Goal: Task Accomplishment & Management: Use online tool/utility

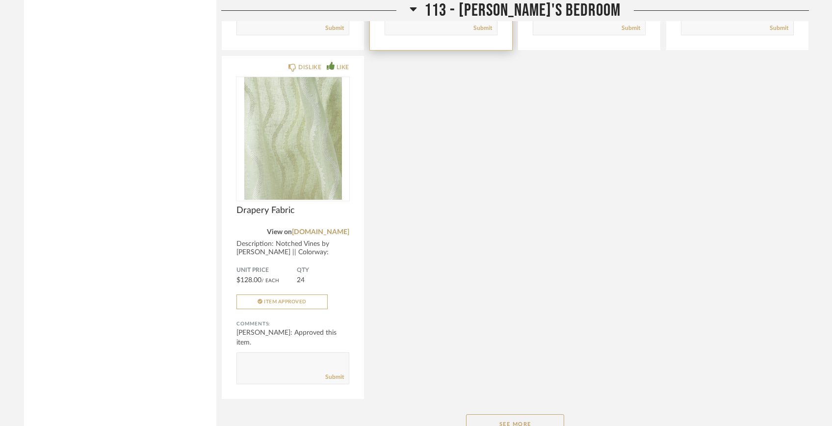
scroll to position [6879, 0]
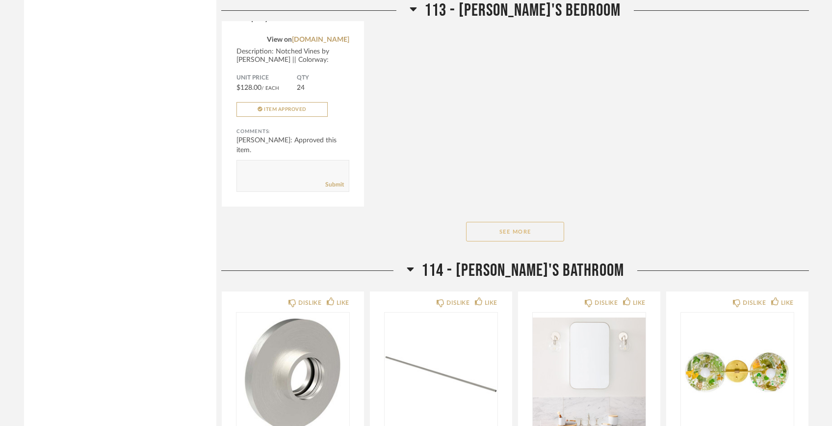
click at [508, 222] on button "See More" at bounding box center [515, 232] width 98 height 20
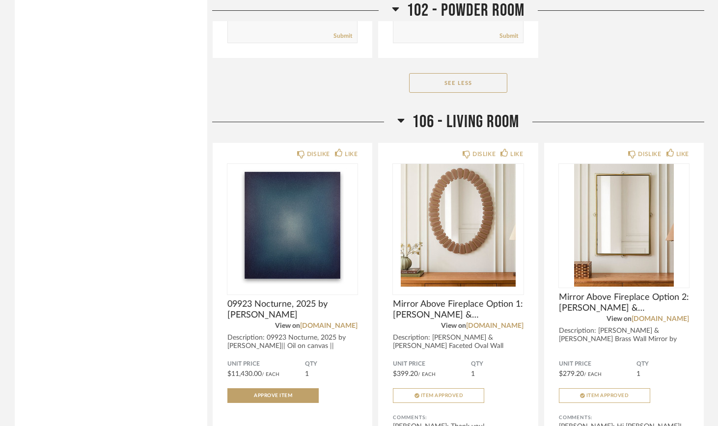
scroll to position [2758, 0]
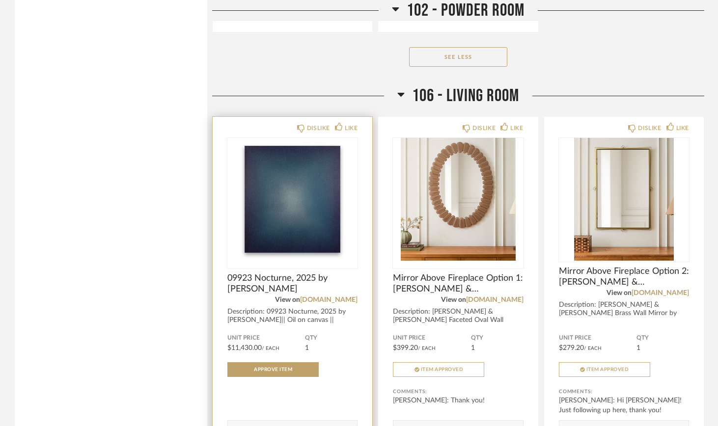
click at [293, 195] on img "0" at bounding box center [292, 199] width 130 height 123
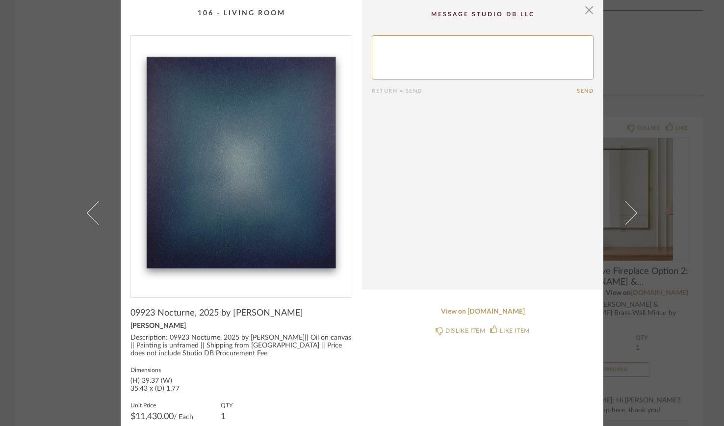
scroll to position [3, 0]
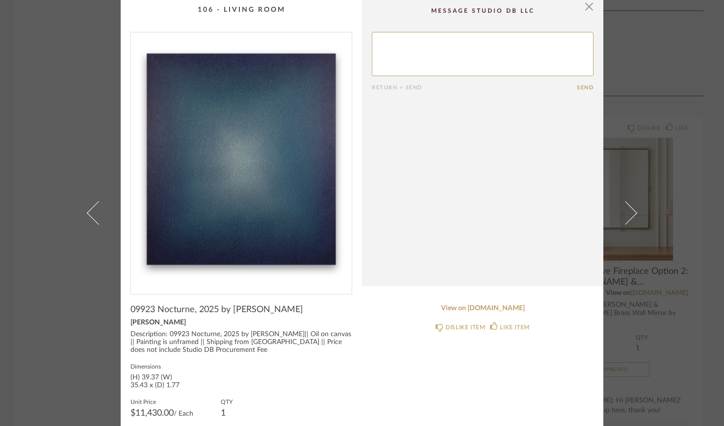
click at [244, 162] on img "0" at bounding box center [241, 159] width 221 height 254
click at [587, 7] on span "button" at bounding box center [590, 7] width 20 height 20
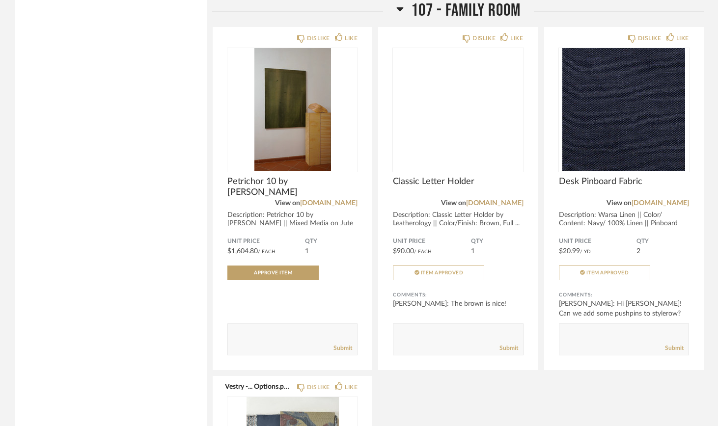
scroll to position [4353, 0]
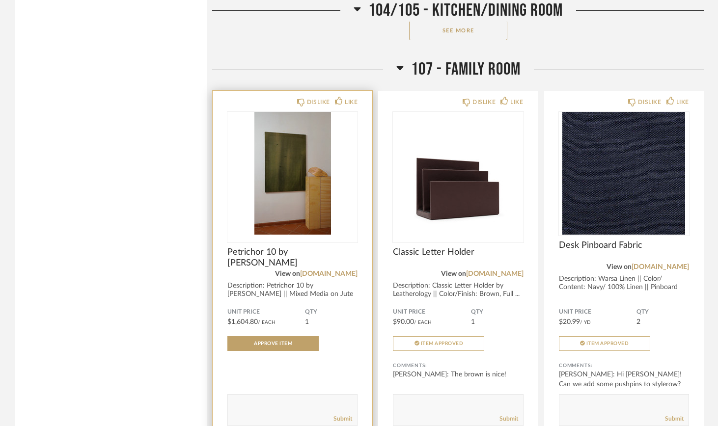
click at [320, 177] on img "0" at bounding box center [292, 173] width 130 height 123
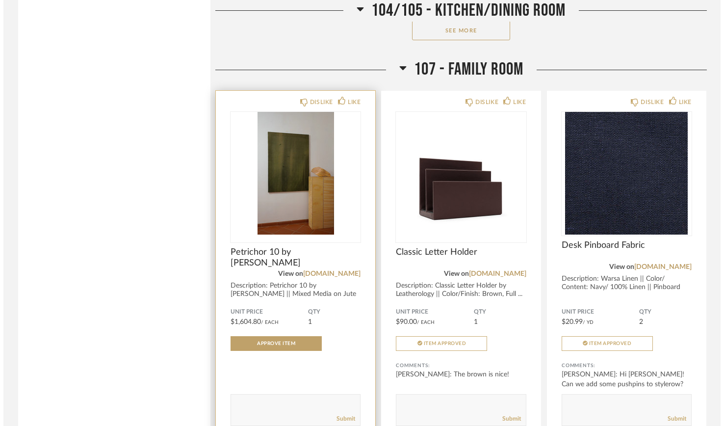
scroll to position [0, 0]
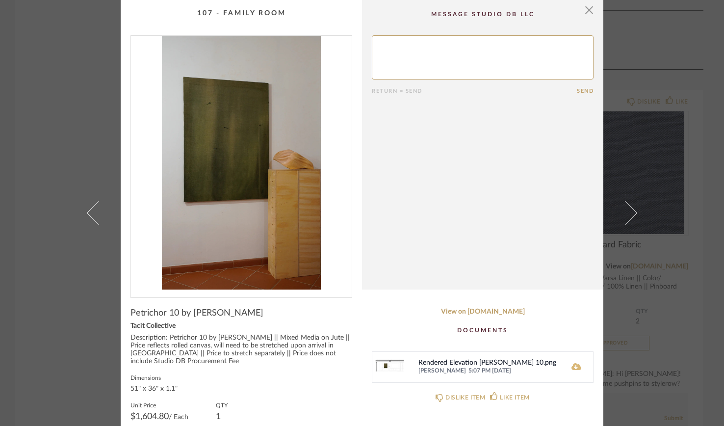
click at [573, 367] on icon at bounding box center [577, 367] width 10 height 8
click at [584, 14] on span "button" at bounding box center [590, 10] width 20 height 20
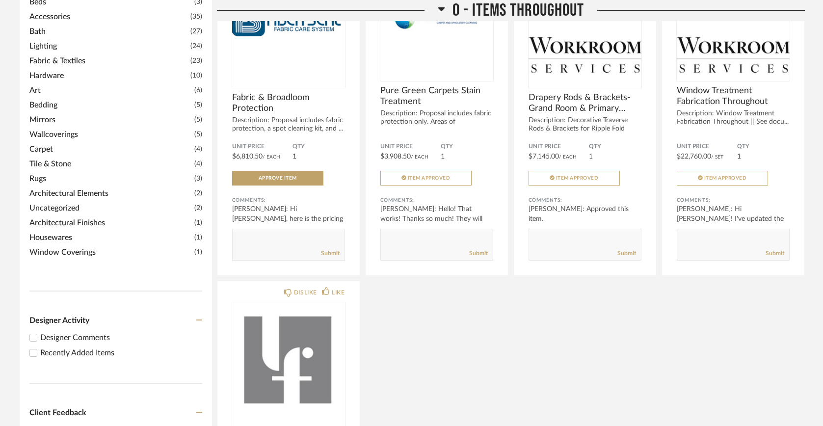
scroll to position [270, 0]
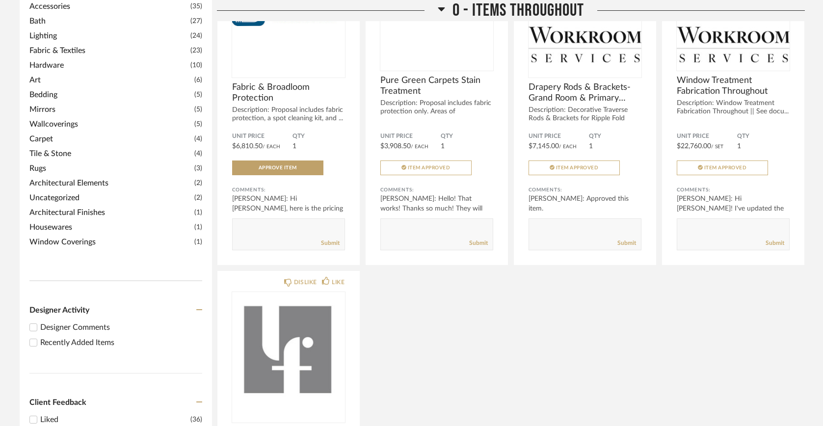
click at [37, 337] on input "Recently Added Items" at bounding box center [33, 343] width 12 height 12
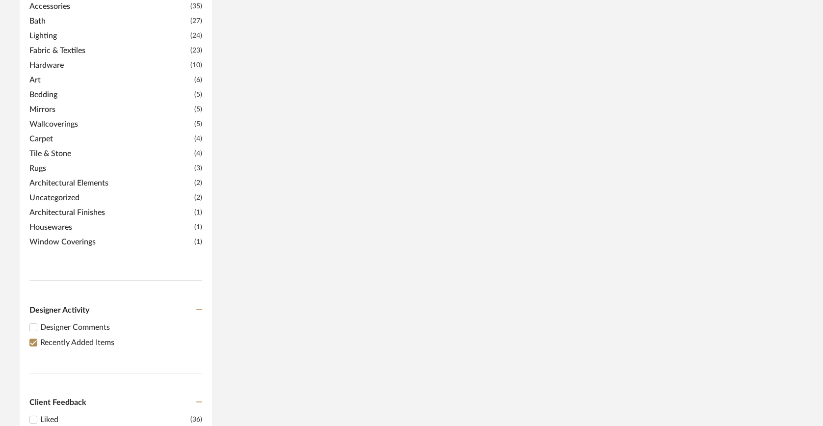
scroll to position [0, 0]
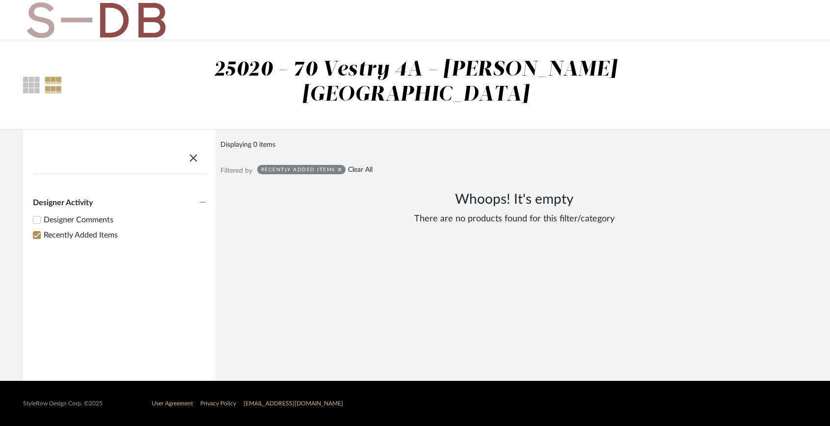
click at [359, 166] on link "Clear All" at bounding box center [360, 170] width 25 height 8
checkbox input "false"
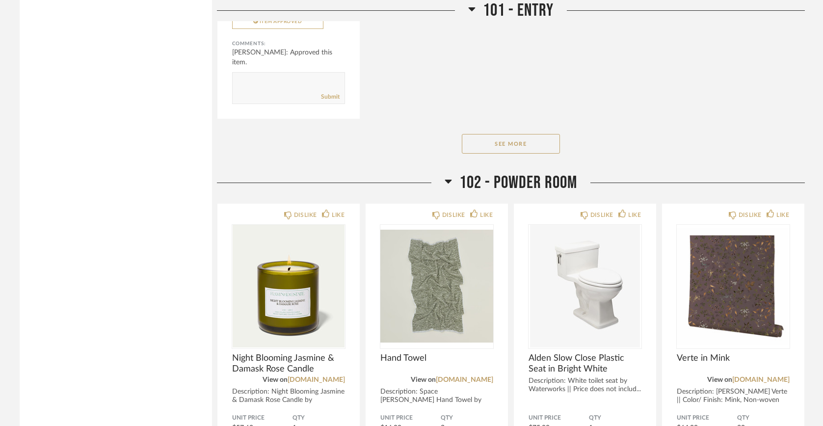
scroll to position [1502, 0]
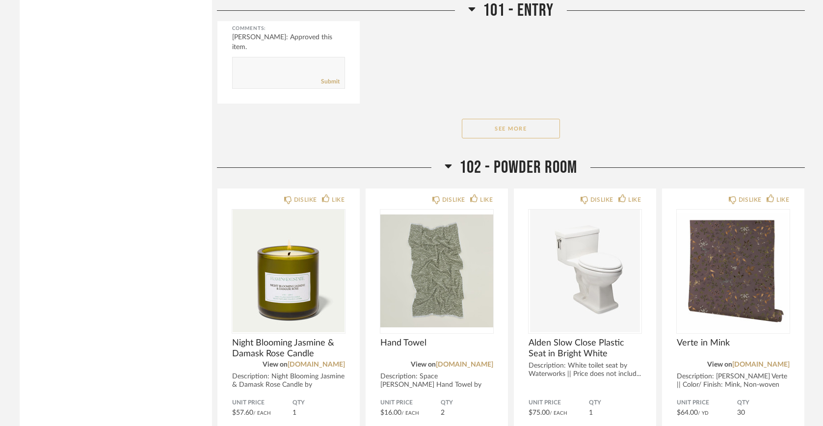
click at [491, 119] on button "See More" at bounding box center [511, 129] width 98 height 20
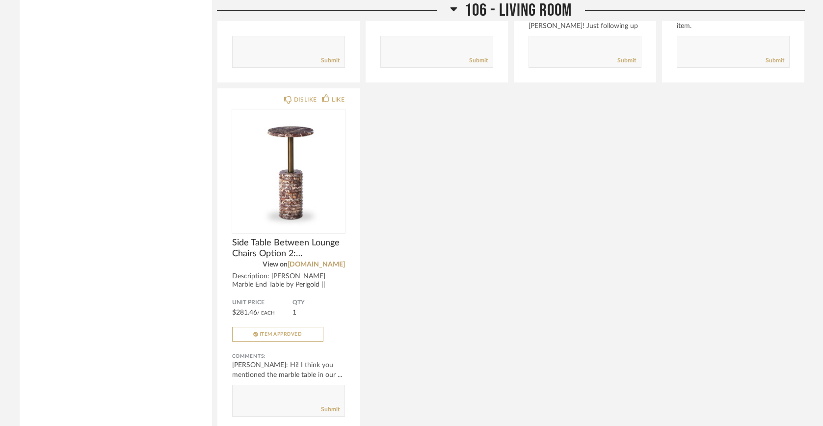
scroll to position [3262, 0]
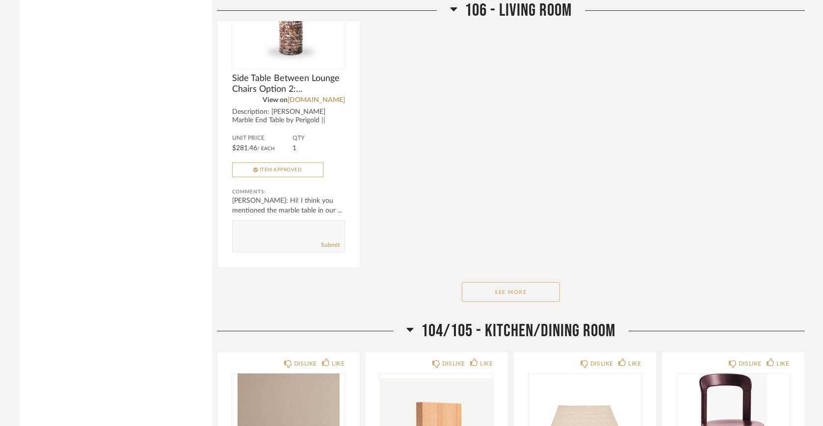
click at [516, 282] on button "See More" at bounding box center [511, 292] width 98 height 20
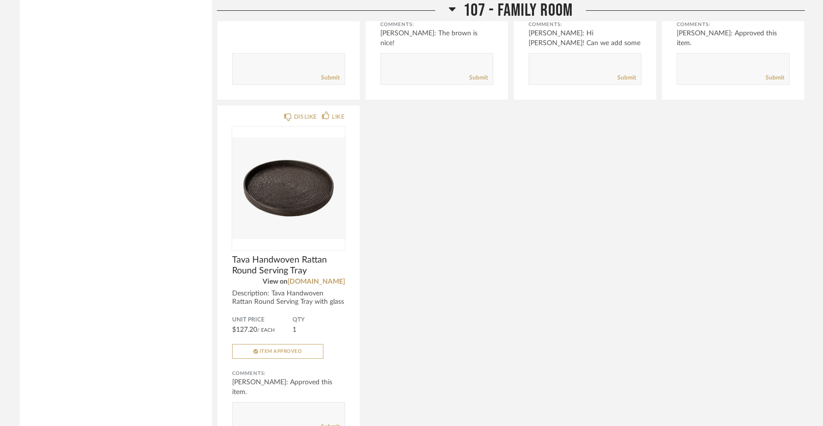
scroll to position [6584, 0]
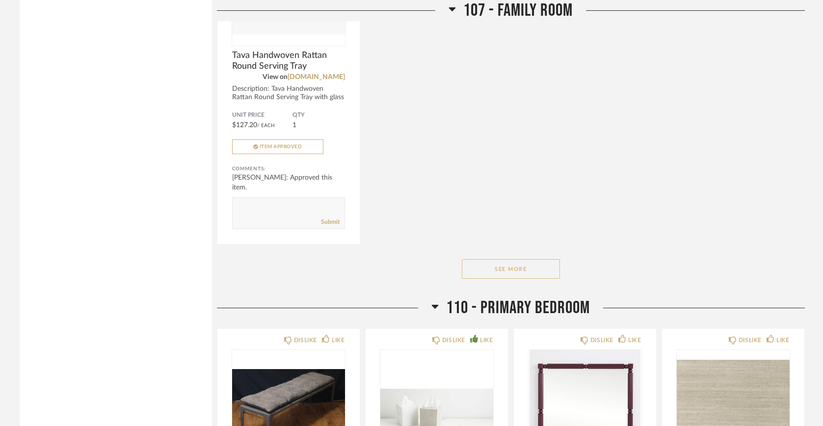
click at [542, 259] on button "See More" at bounding box center [511, 269] width 98 height 20
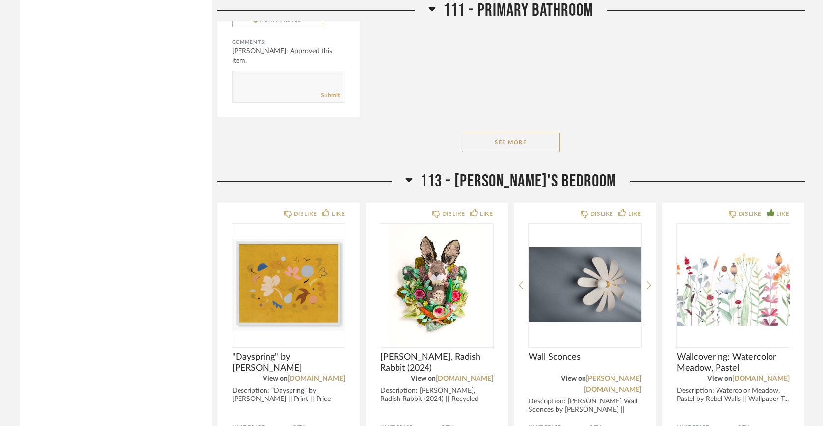
scroll to position [8966, 0]
click at [504, 132] on button "See More" at bounding box center [511, 142] width 98 height 20
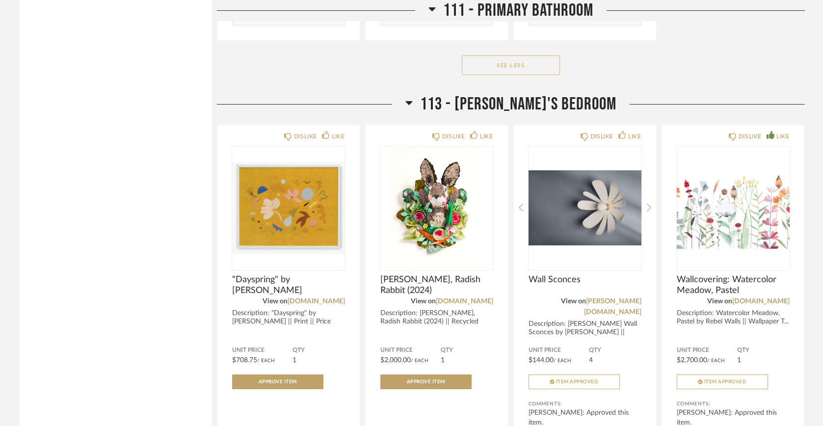
scroll to position [9859, 0]
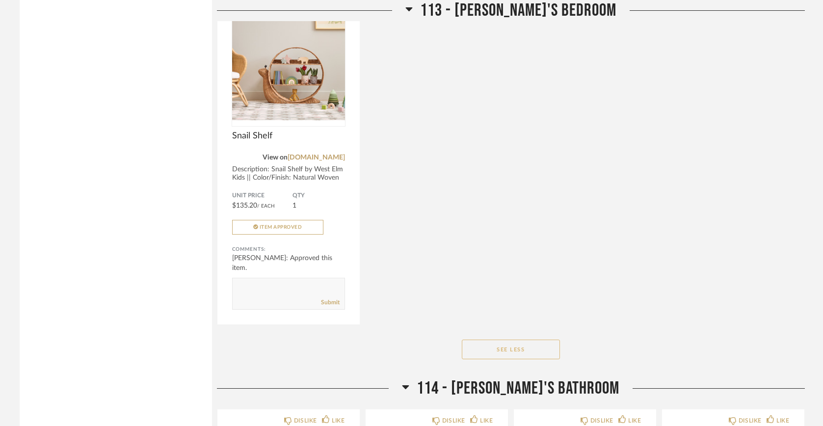
click at [502, 340] on button "See Less" at bounding box center [511, 350] width 98 height 20
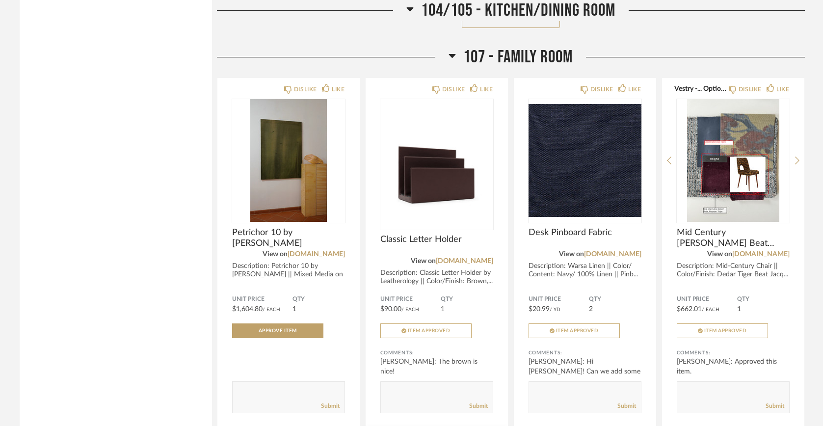
scroll to position [6068, 0]
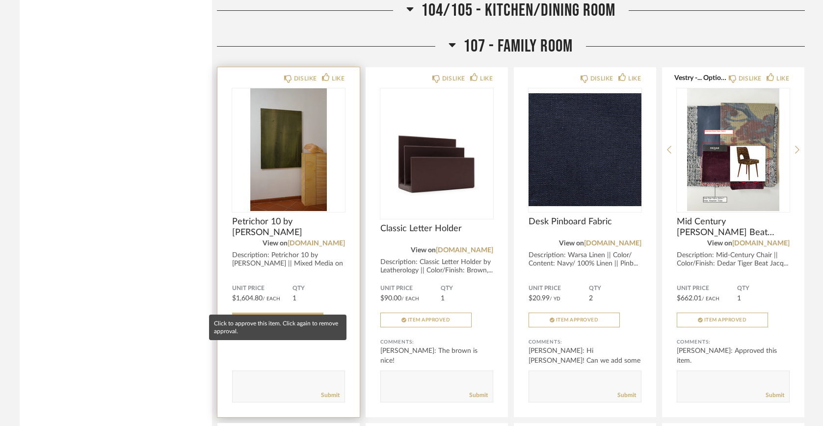
click at [295, 318] on span "Approve Item" at bounding box center [278, 320] width 38 height 5
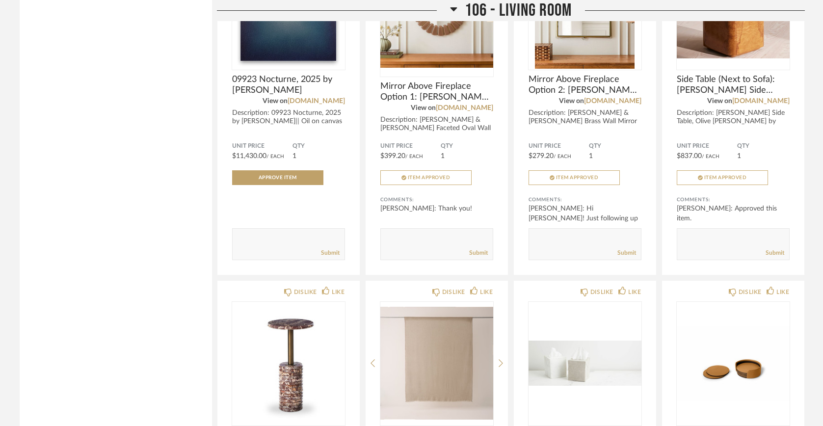
scroll to position [2718, 0]
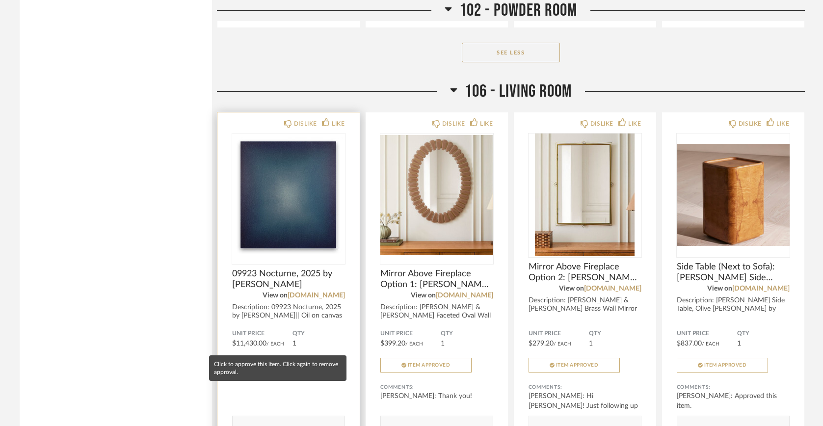
click at [294, 358] on button "Approve Item" at bounding box center [277, 365] width 91 height 15
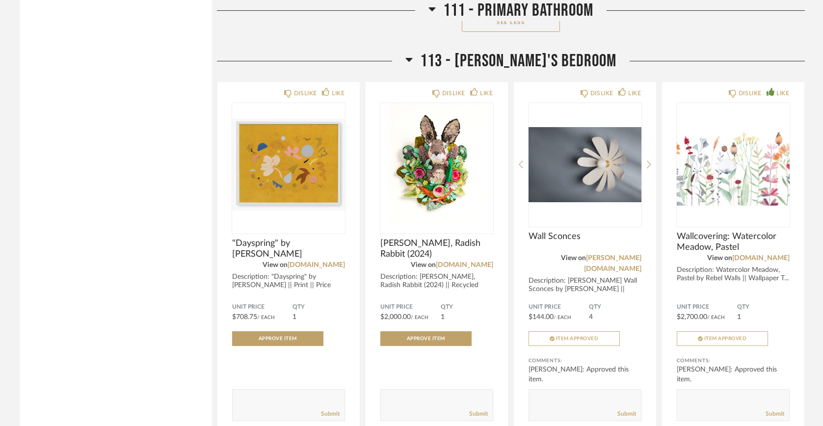
scroll to position [9916, 0]
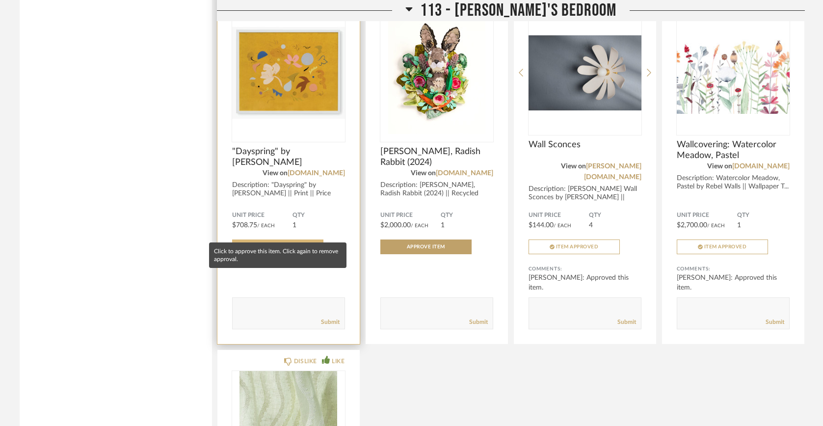
click at [303, 240] on button "Approve Item" at bounding box center [277, 247] width 91 height 15
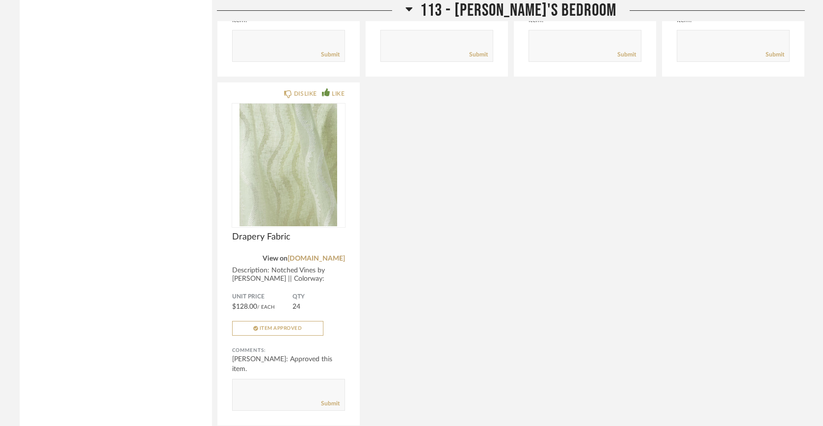
scroll to position [10259, 0]
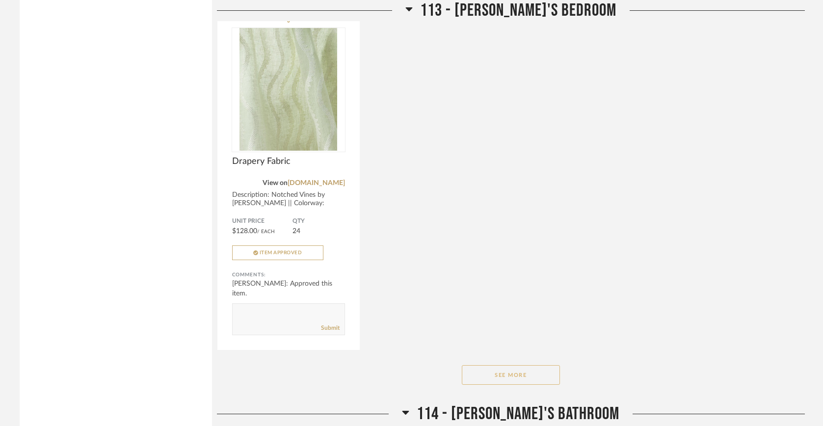
click at [504, 365] on button "See More" at bounding box center [511, 375] width 98 height 20
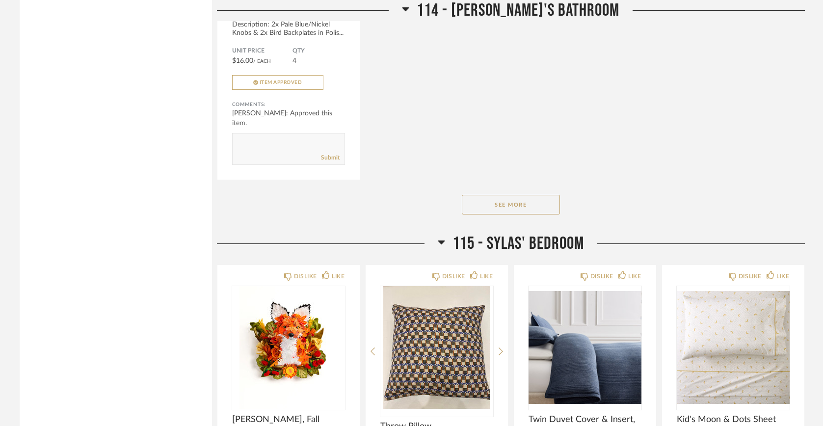
scroll to position [12457, 0]
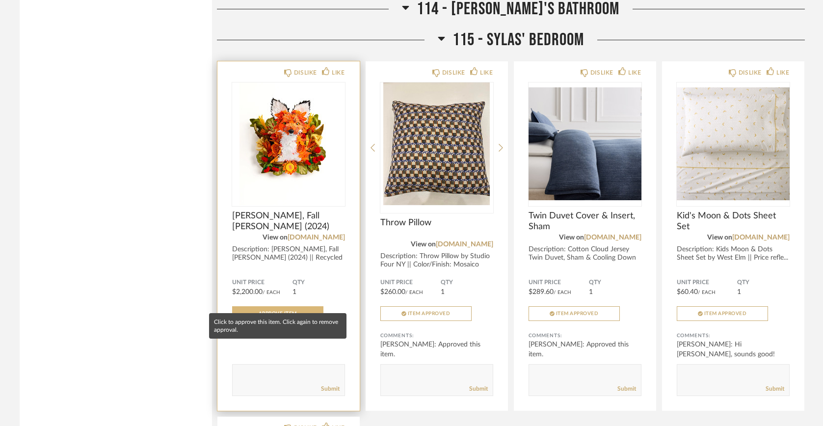
click at [267, 311] on span "Approve Item" at bounding box center [278, 313] width 38 height 5
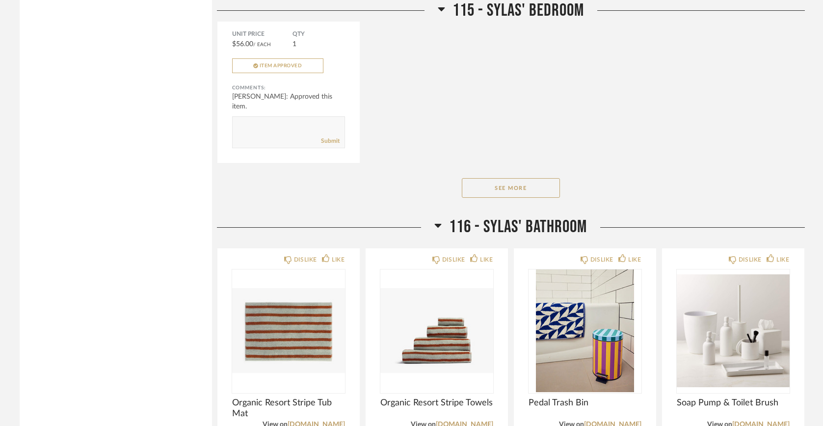
scroll to position [13054, 0]
click at [530, 179] on button "See More" at bounding box center [511, 189] width 98 height 20
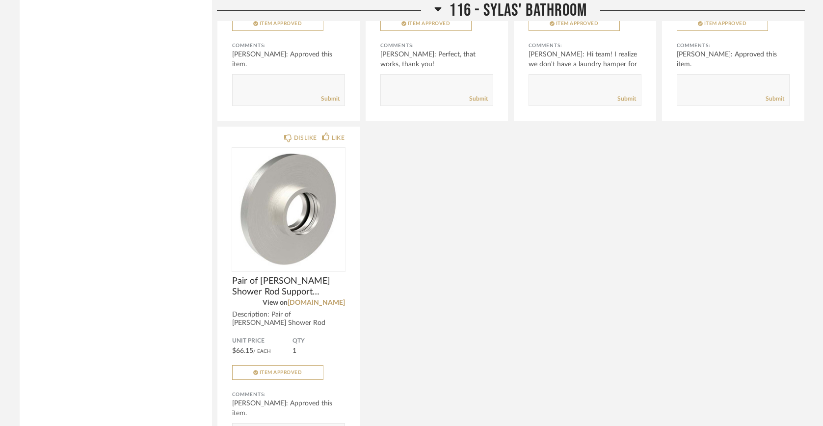
scroll to position [14732, 0]
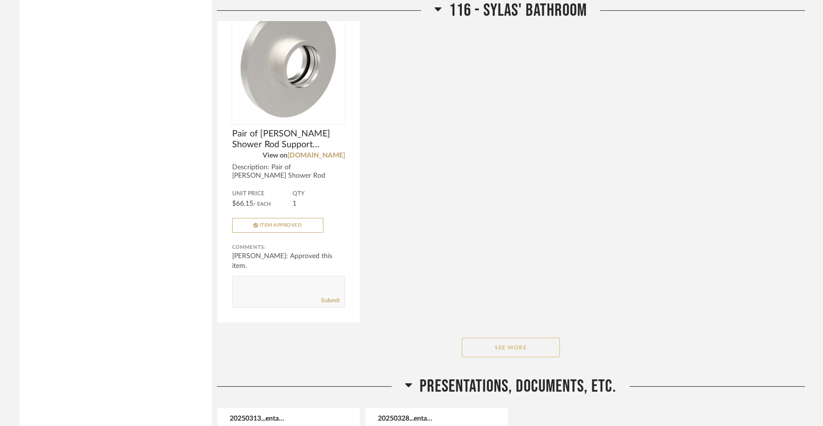
click at [483, 338] on button "See More" at bounding box center [511, 348] width 98 height 20
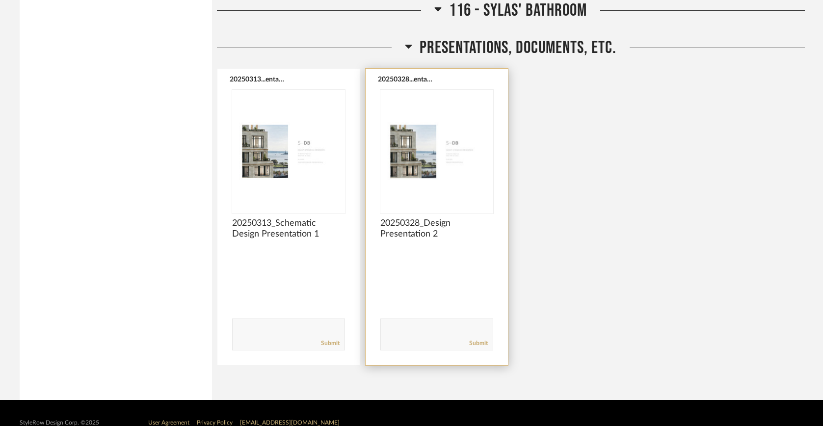
scroll to position [15786, 0]
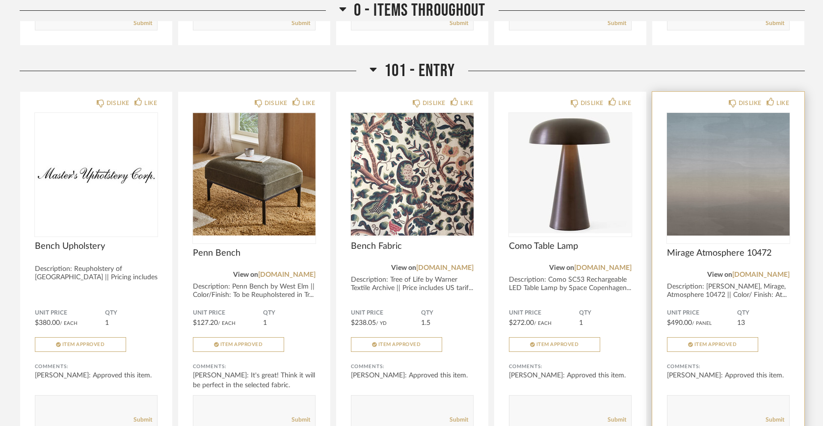
scroll to position [500, 0]
click at [755, 131] on img "0" at bounding box center [728, 173] width 123 height 123
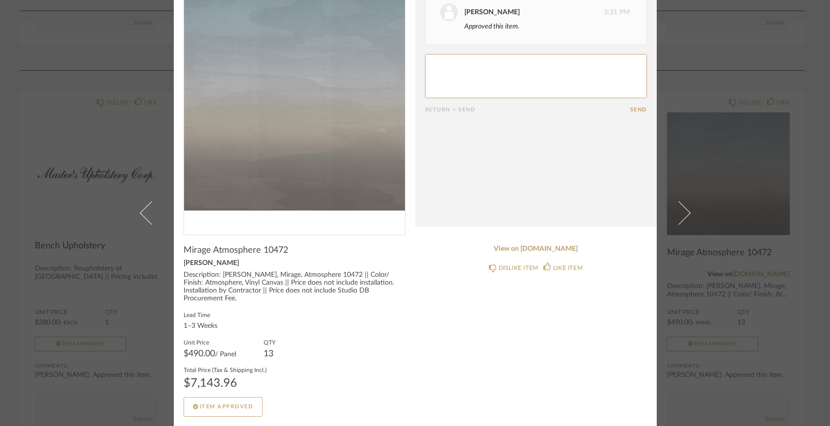
scroll to position [62, 0]
click at [520, 252] on link "View on phillipjeffries.com" at bounding box center [536, 250] width 222 height 8
